Goal: Complete application form: Complete application form

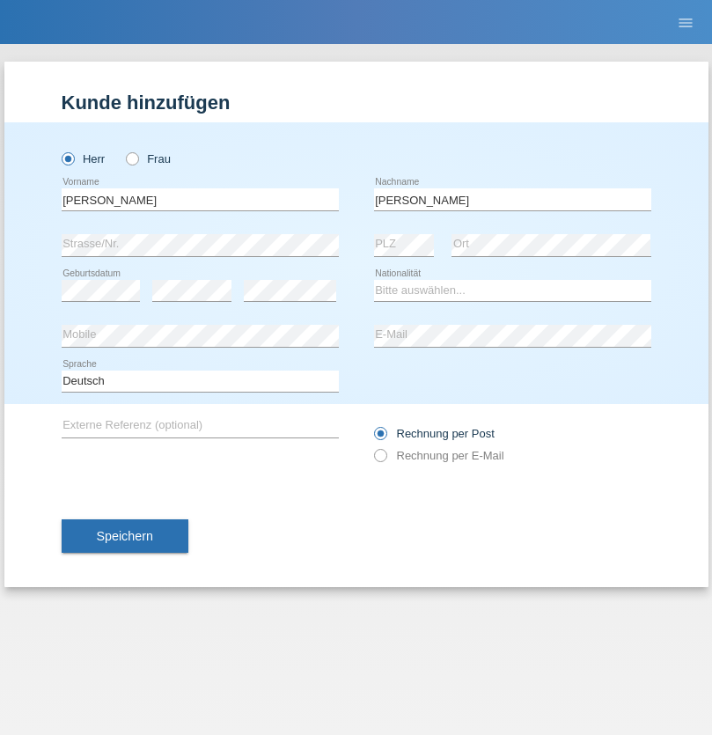
type input "Marlon"
select select "ES"
select select "C"
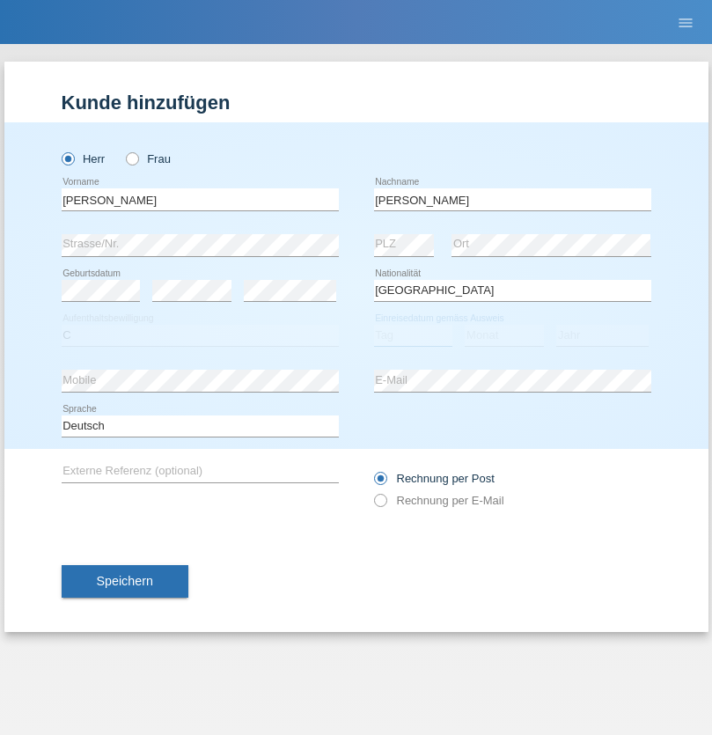
select select "25"
select select "03"
select select "2021"
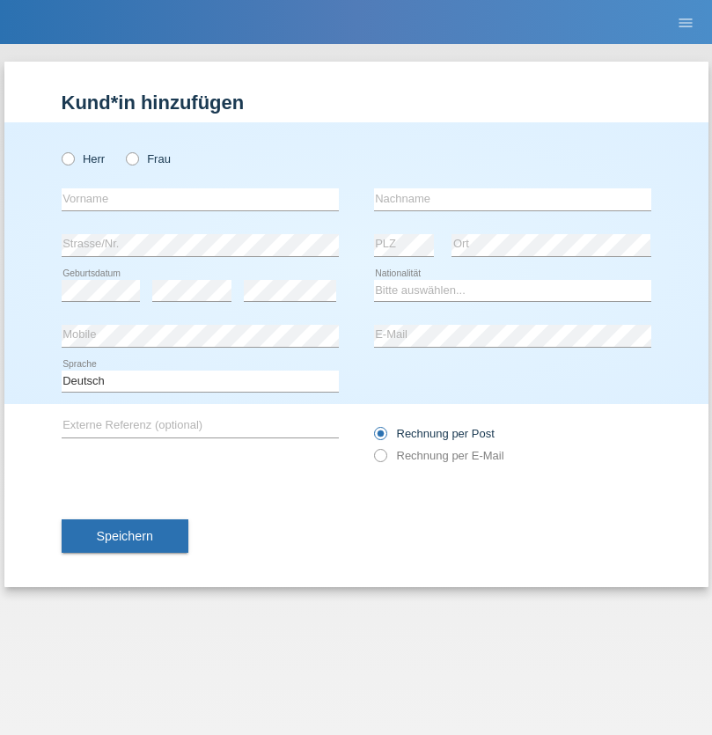
radio input "true"
click at [200, 199] on input "text" at bounding box center [200, 199] width 277 height 22
type input "firat"
click at [512, 199] on input "text" at bounding box center [512, 199] width 277 height 22
type input "kara"
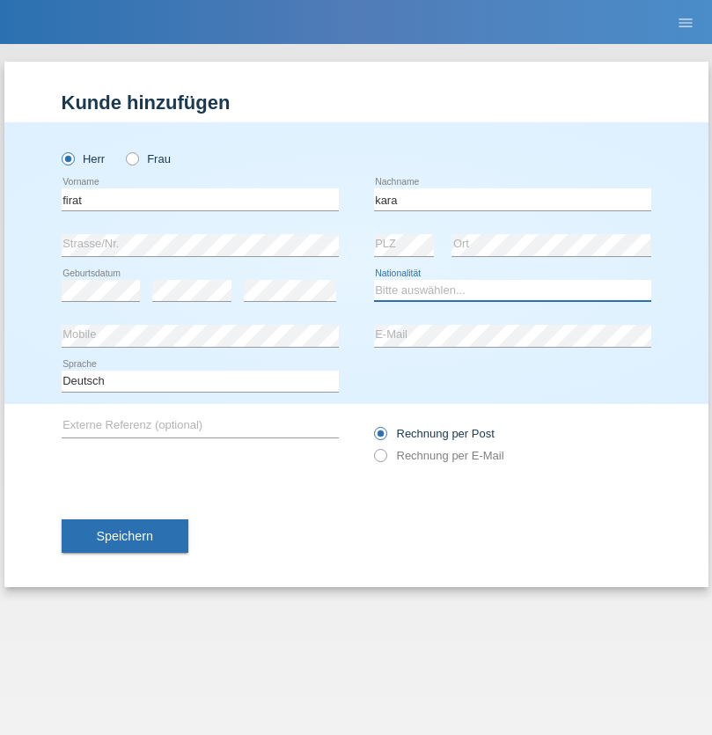
select select "CH"
